Goal: Check status: Check status

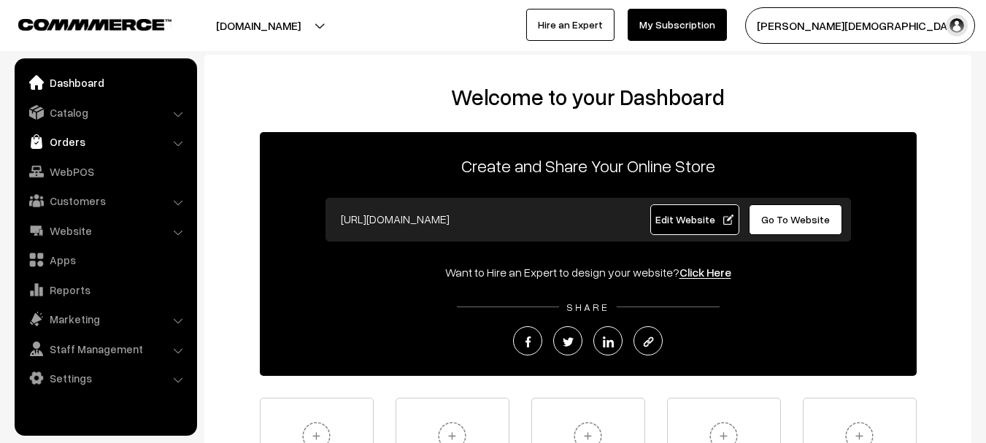
click at [61, 142] on link "Orders" at bounding box center [105, 141] width 174 height 26
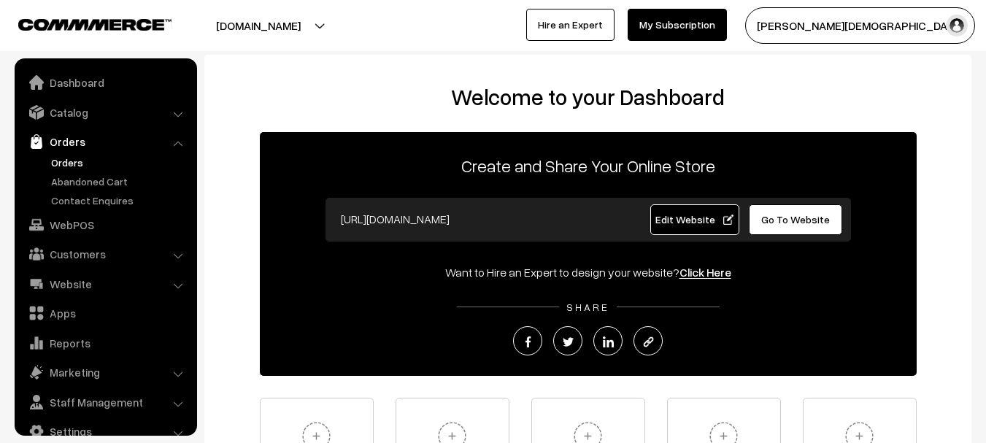
click at [57, 163] on link "Orders" at bounding box center [119, 162] width 144 height 15
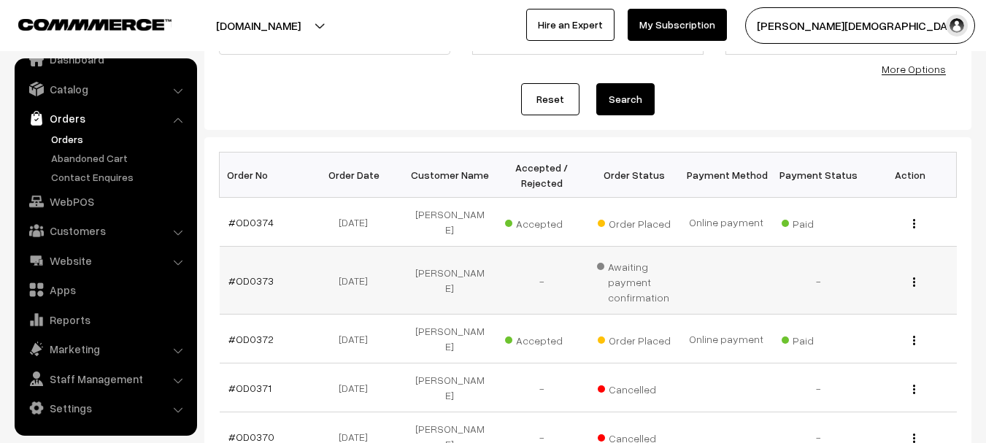
scroll to position [146, 0]
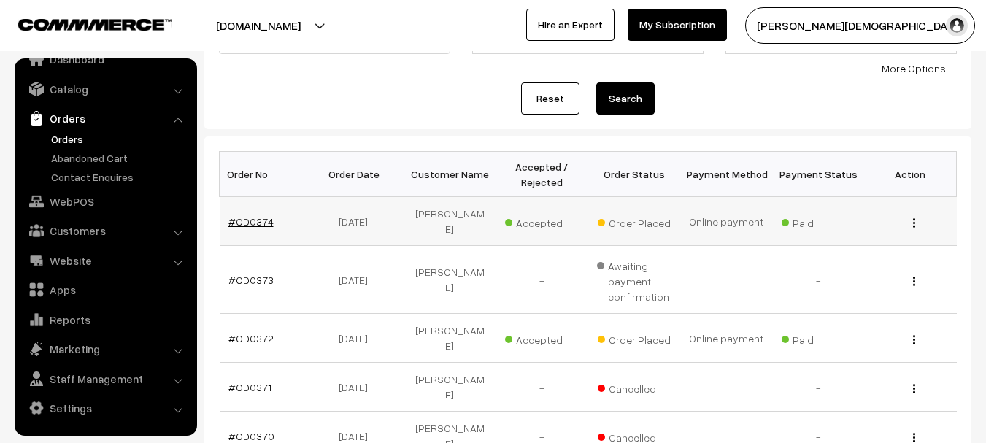
click at [249, 215] on link "#OD0374" at bounding box center [250, 221] width 45 height 12
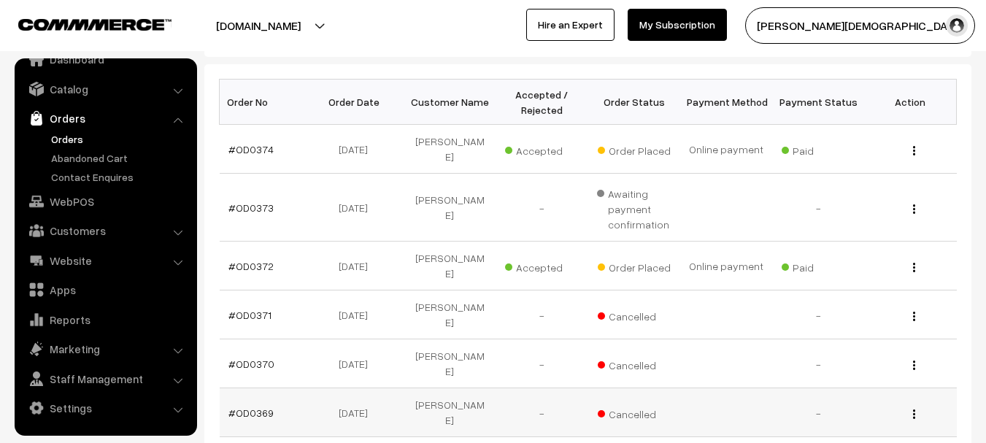
scroll to position [292, 0]
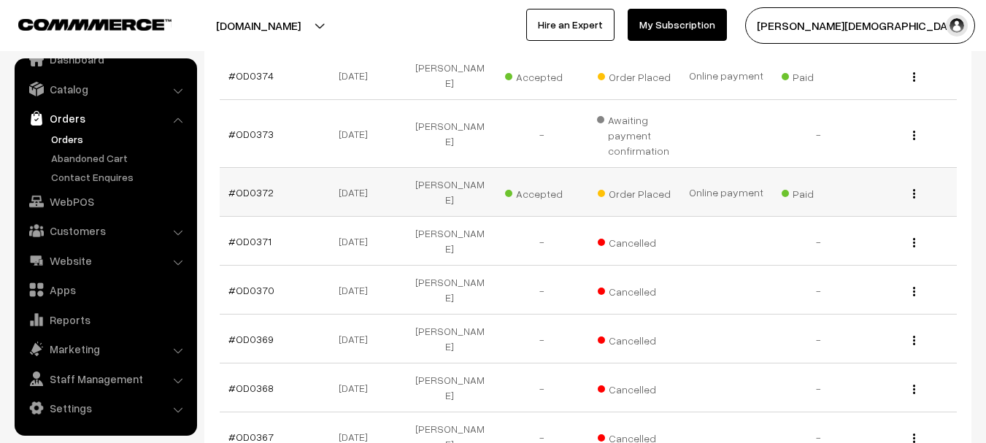
click at [261, 182] on td "#OD0372" at bounding box center [266, 192] width 92 height 49
click at [260, 186] on link "#OD0372" at bounding box center [250, 192] width 45 height 12
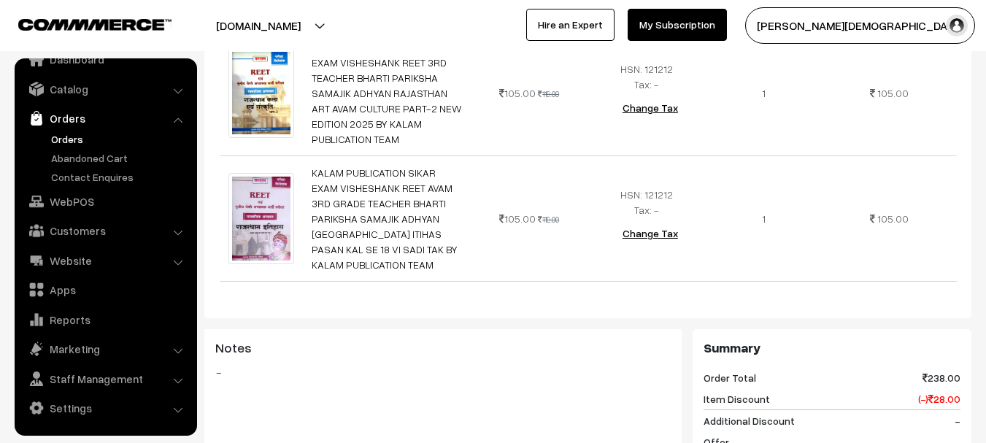
scroll to position [584, 0]
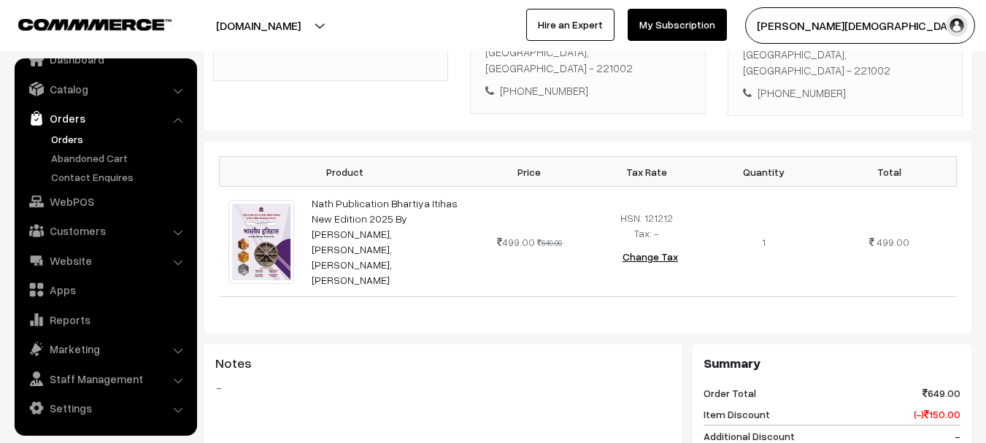
scroll to position [438, 0]
